Goal: Find specific page/section: Find specific page/section

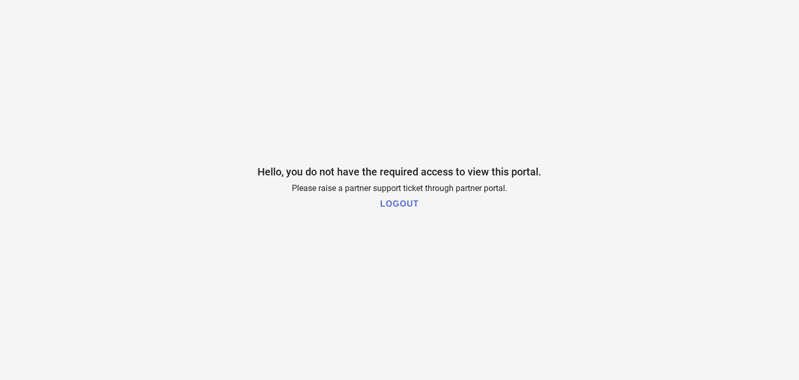
click at [397, 202] on h1 "LOGOUT" at bounding box center [399, 203] width 38 height 9
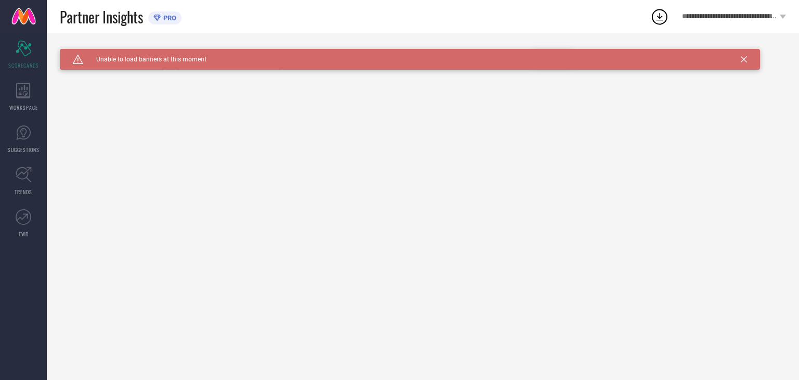
type input "All"
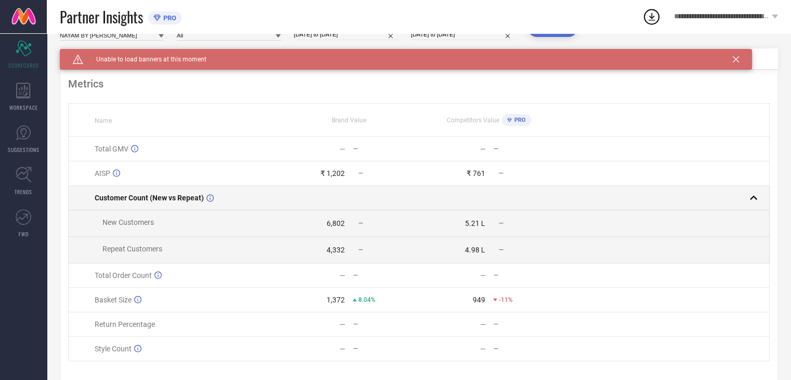
scroll to position [57, 0]
